Goal: Task Accomplishment & Management: Complete application form

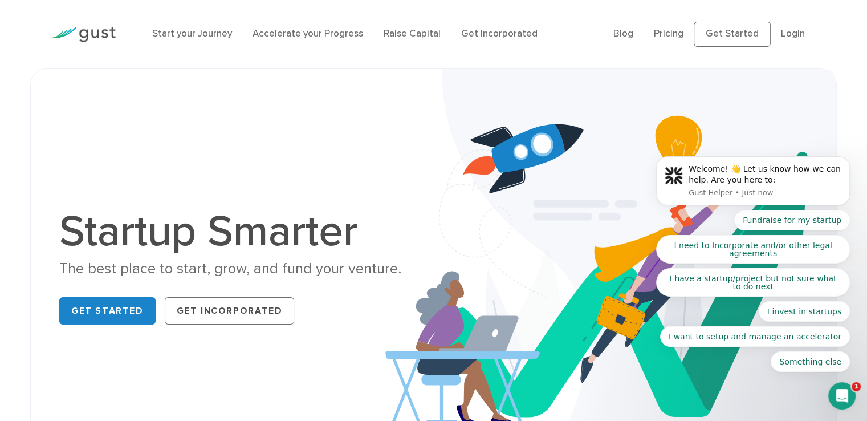
click at [721, 42] on body "Welcome! 👋 Let us know how we can help. Are you here to: Gust Helper • Just now…" at bounding box center [752, 184] width 219 height 401
click at [727, 38] on body "Welcome! 👋 Let us know how we can help. Are you here to: Gust Helper • Just now…" at bounding box center [752, 184] width 219 height 401
click at [726, 32] on body "Welcome! 👋 Let us know how we can help. Are you here to: Gust Helper • Just now…" at bounding box center [752, 184] width 219 height 401
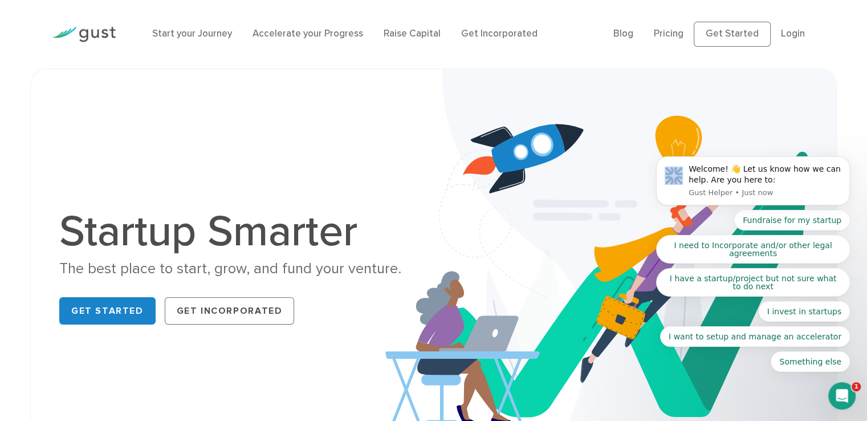
click at [727, 31] on body "Welcome! 👋 Let us know how we can help. Are you here to: Gust Helper • Just now…" at bounding box center [752, 184] width 219 height 401
drag, startPoint x: 726, startPoint y: 31, endPoint x: 796, endPoint y: 36, distance: 70.3
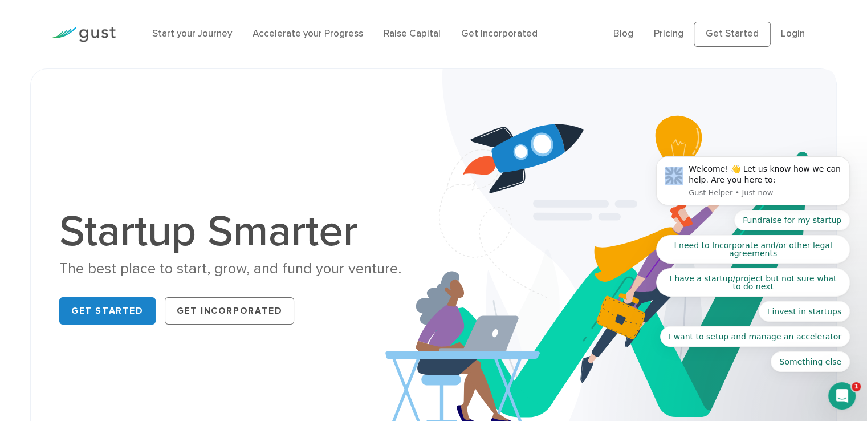
click at [727, 32] on body "Welcome! 👋 Let us know how we can help. Are you here to: Gust Helper • Just now…" at bounding box center [752, 184] width 219 height 401
click at [789, 37] on body "Welcome! 👋 Let us know how we can help. Are you here to: Gust Helper • Just now…" at bounding box center [752, 184] width 219 height 401
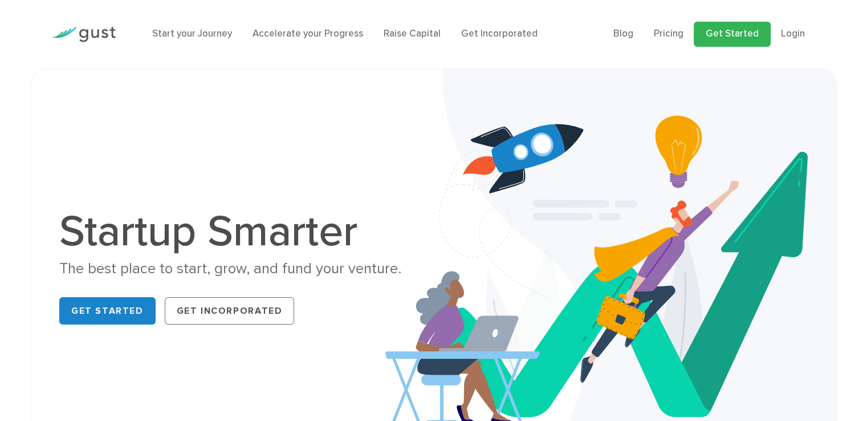
click at [728, 38] on link "Get Started" at bounding box center [732, 34] width 77 height 25
